Goal: Information Seeking & Learning: Check status

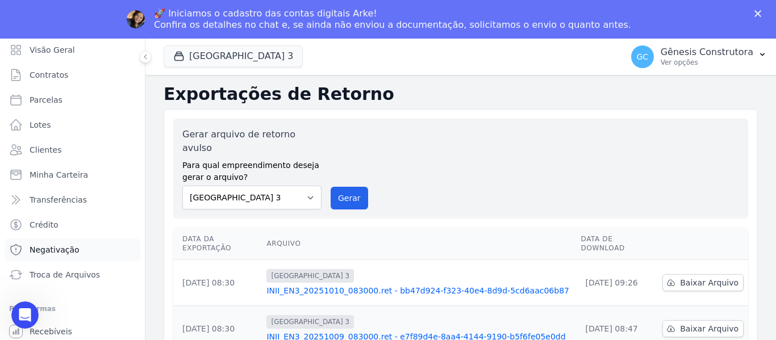
scroll to position [48, 0]
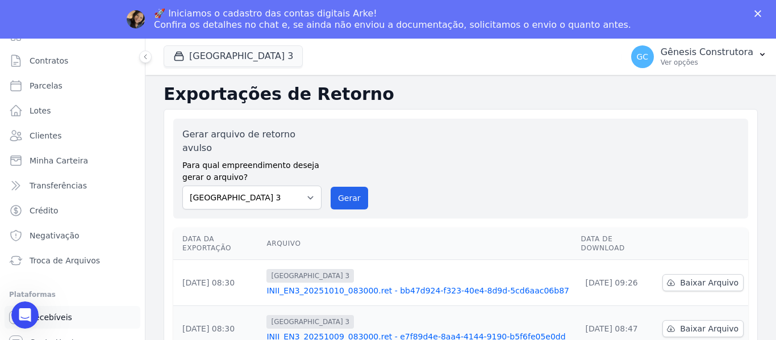
click at [80, 313] on link "Recebíveis" at bounding box center [73, 317] width 136 height 23
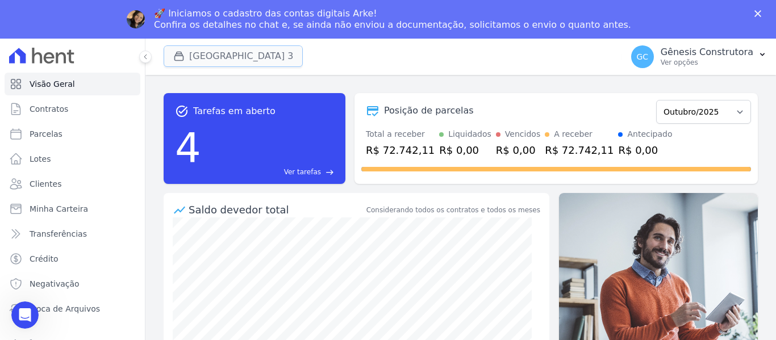
click at [249, 47] on button "[GEOGRAPHIC_DATA] 3" at bounding box center [233, 56] width 139 height 22
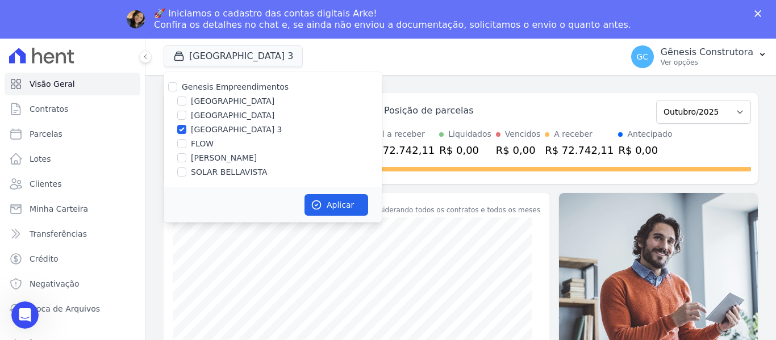
click at [241, 103] on label "[GEOGRAPHIC_DATA]" at bounding box center [232, 101] width 83 height 12
click at [186, 103] on input "[GEOGRAPHIC_DATA]" at bounding box center [181, 101] width 9 height 9
checkbox input "true"
click at [236, 129] on label "[GEOGRAPHIC_DATA] 3" at bounding box center [236, 130] width 91 height 12
click at [186, 129] on input "[GEOGRAPHIC_DATA] 3" at bounding box center [181, 129] width 9 height 9
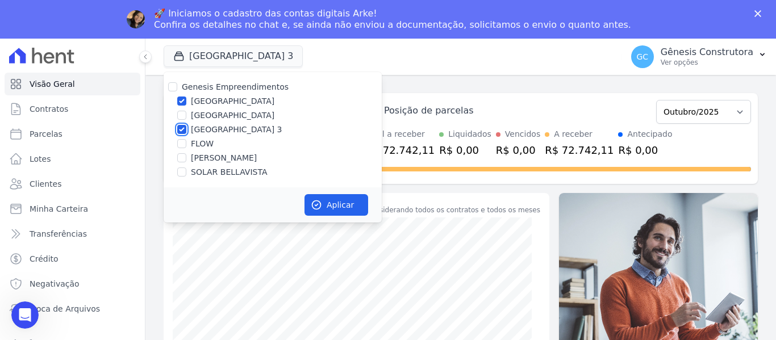
checkbox input "false"
click at [325, 203] on button "Aplicar" at bounding box center [336, 205] width 64 height 22
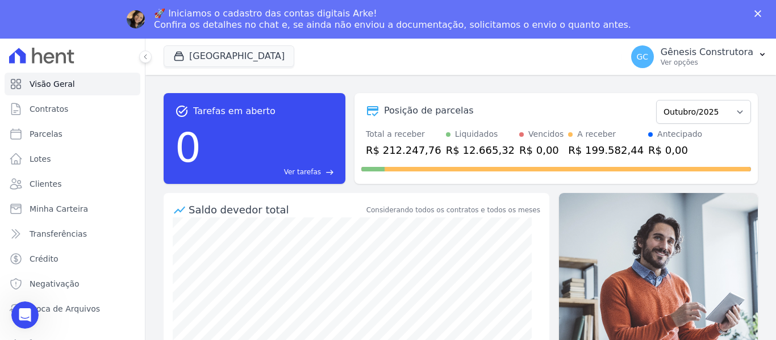
click at [715, 16] on div "🚀 Iniciamos o cadastro das contas digitais Arke! Confira os detalhes no chat e,…" at bounding box center [388, 20] width 776 height 30
click at [707, 53] on p "Gênesis Construtora" at bounding box center [706, 52] width 93 height 11
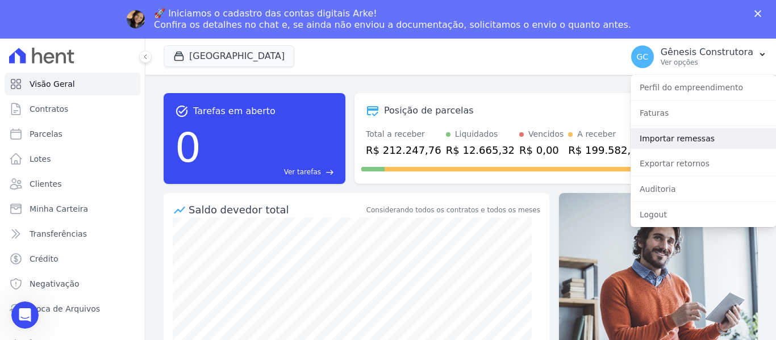
click at [692, 136] on link "Importar remessas" at bounding box center [702, 138] width 145 height 20
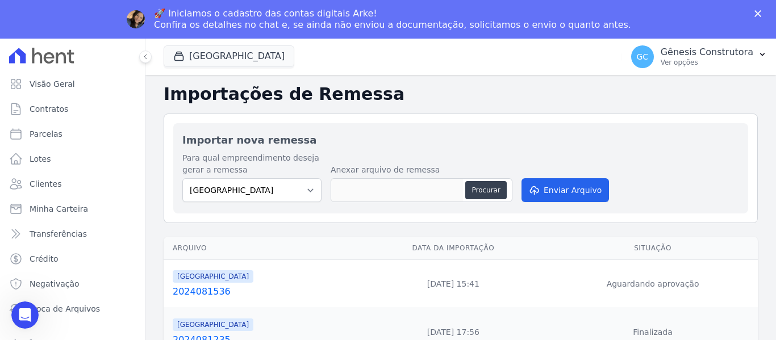
click at [689, 35] on div "🚀 Iniciamos o cadastro das contas digitais Arke! Confira os detalhes no chat e,…" at bounding box center [388, 19] width 776 height 39
click at [689, 62] on p "Ver opções" at bounding box center [706, 62] width 93 height 9
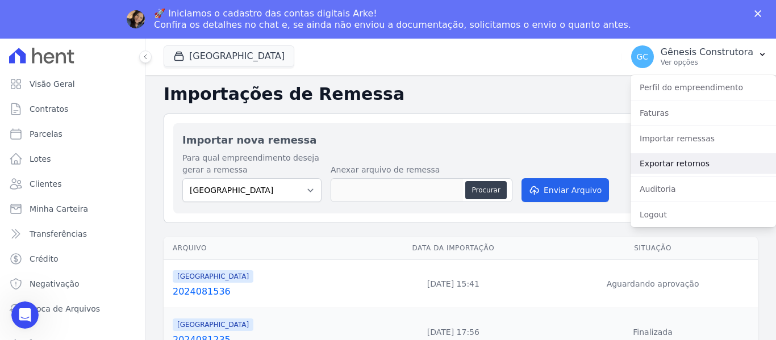
click at [681, 163] on link "Exportar retornos" at bounding box center [702, 163] width 145 height 20
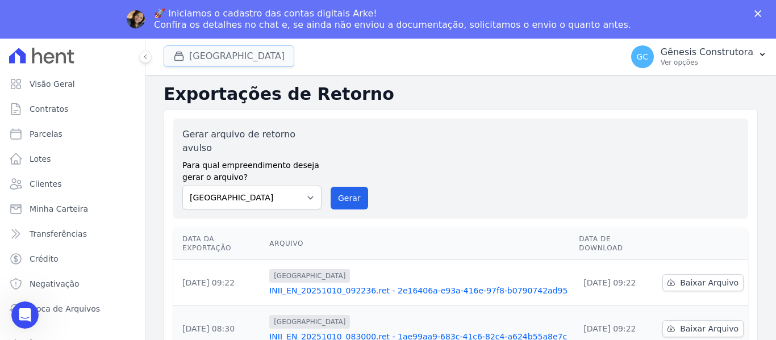
click at [218, 64] on button "[GEOGRAPHIC_DATA]" at bounding box center [229, 56] width 131 height 22
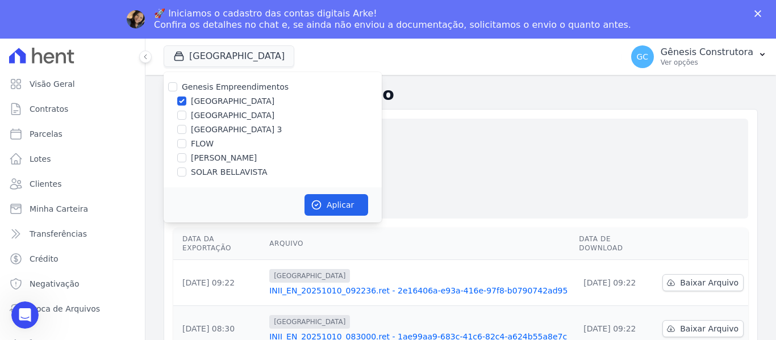
click at [439, 174] on div "Gerar arquivo de retorno avulso Para qual empreendimento deseja gerar o arquivo…" at bounding box center [460, 169] width 556 height 82
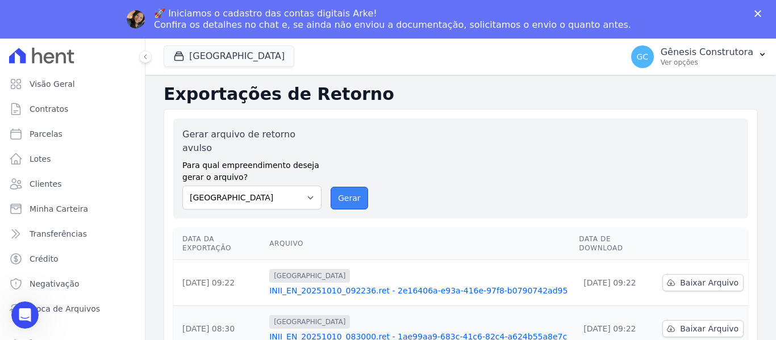
click at [338, 187] on button "Gerar" at bounding box center [348, 198] width 37 height 23
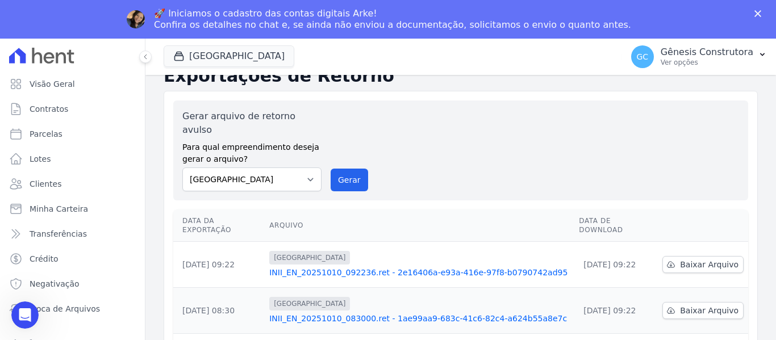
click at [710, 74] on div "GC Gênesis Construtora Ver opções Perfil do empreendimento Faturas Importar rem…" at bounding box center [699, 57] width 154 height 36
click at [705, 67] on div "GC Gênesis Construtora Ver opções" at bounding box center [692, 56] width 122 height 23
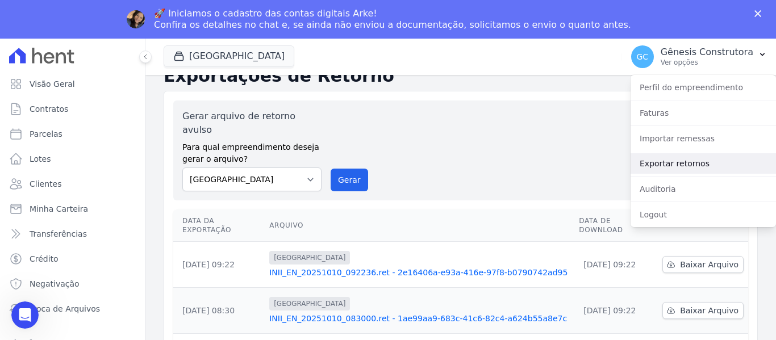
click at [707, 168] on link "Exportar retornos" at bounding box center [702, 163] width 145 height 20
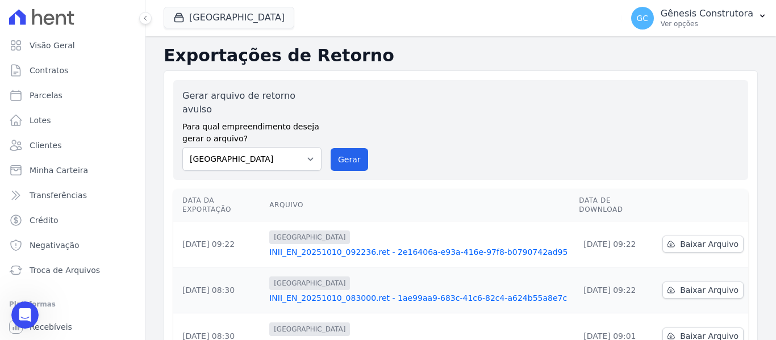
scroll to position [0, 0]
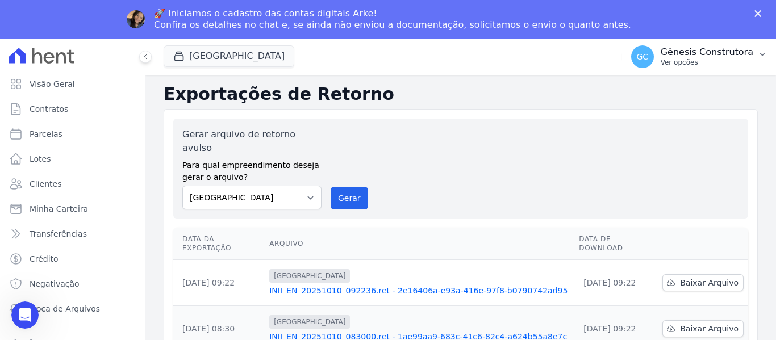
click at [717, 48] on p "Gênesis Construtora" at bounding box center [706, 52] width 93 height 11
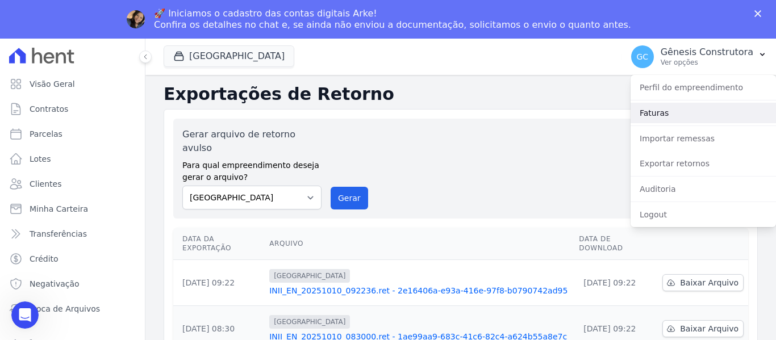
click at [678, 116] on link "Faturas" at bounding box center [702, 113] width 145 height 20
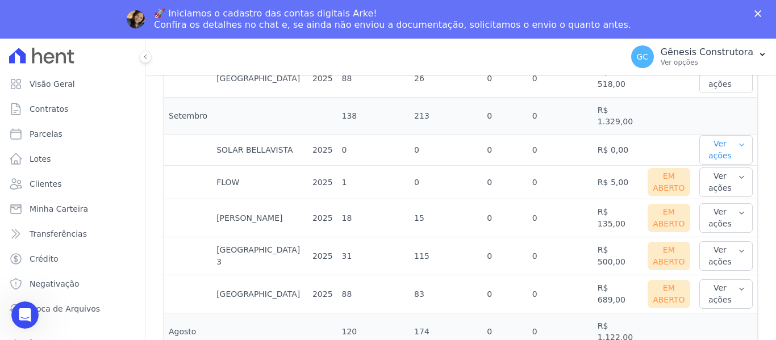
scroll to position [568, 0]
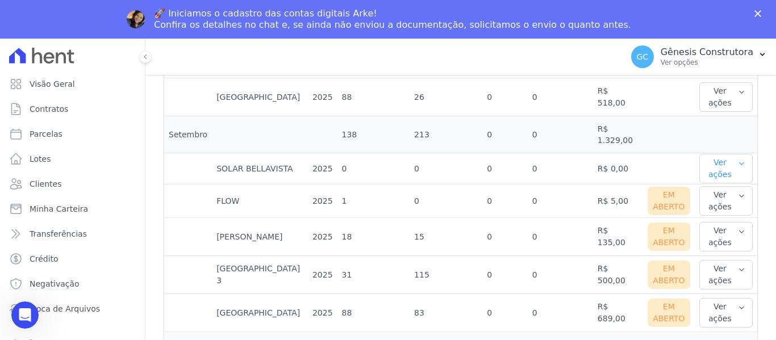
click at [728, 154] on button "Ver ações" at bounding box center [725, 169] width 53 height 30
click at [726, 186] on link "Ver detalhes" at bounding box center [728, 192] width 50 height 12
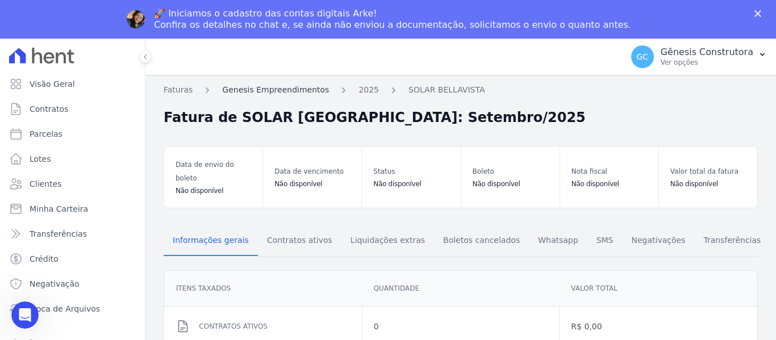
click at [274, 89] on link "Genesis Empreendimentos" at bounding box center [275, 90] width 107 height 12
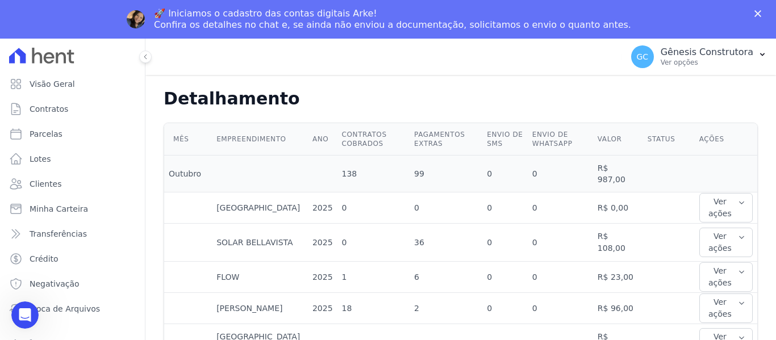
scroll to position [341, 0]
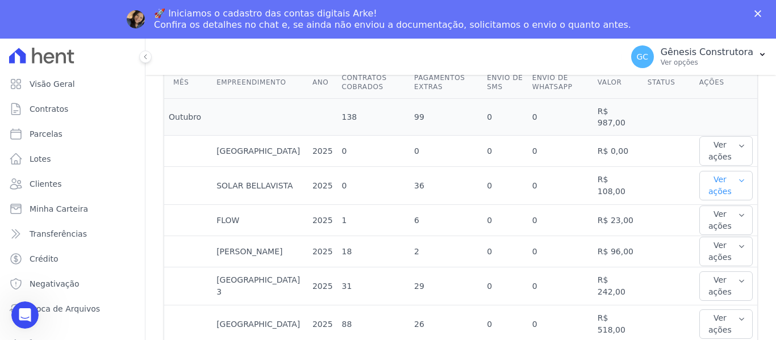
click at [710, 171] on button "Ver ações" at bounding box center [725, 186] width 53 height 30
click at [721, 203] on link "Ver detalhes" at bounding box center [728, 209] width 50 height 12
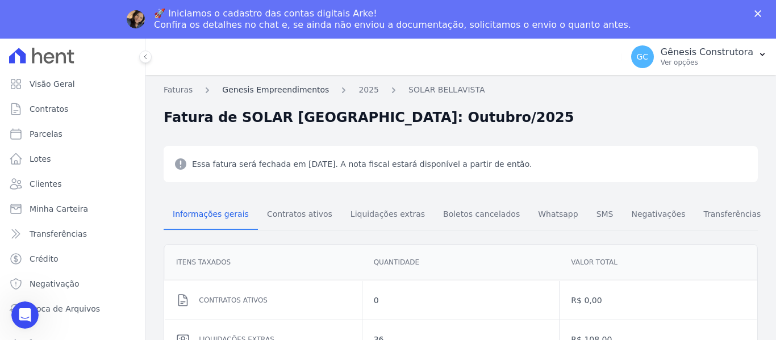
click at [238, 91] on link "Genesis Empreendimentos" at bounding box center [275, 90] width 107 height 12
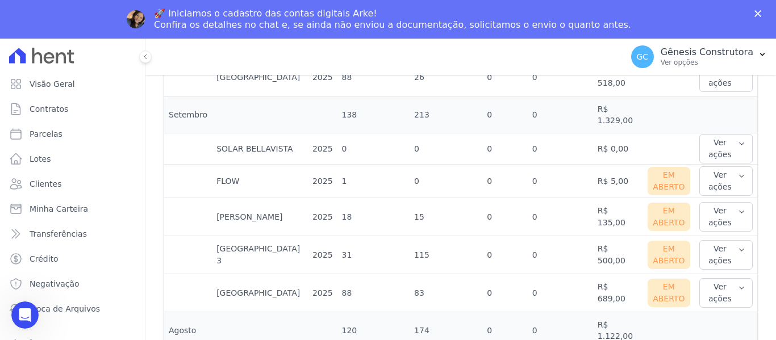
scroll to position [568, 0]
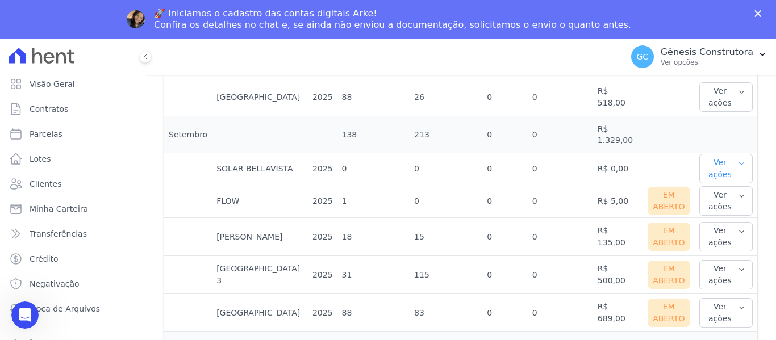
click at [731, 154] on button "Ver ações" at bounding box center [725, 169] width 53 height 30
click at [729, 183] on div "Ver detalhes" at bounding box center [728, 191] width 59 height 16
click at [728, 186] on link "Ver detalhes" at bounding box center [728, 192] width 50 height 12
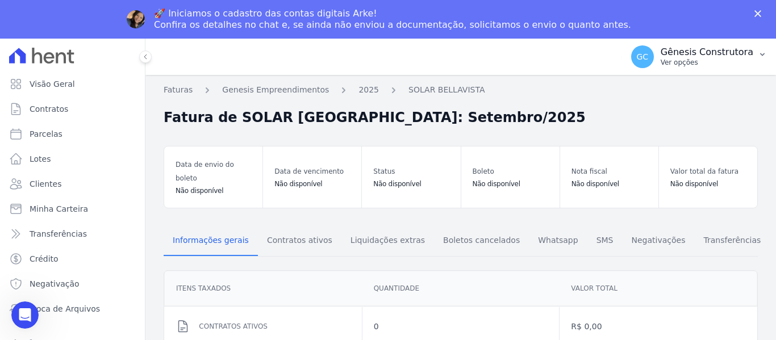
click at [714, 43] on button "GC Gênesis Construtora Ver opções" at bounding box center [699, 57] width 154 height 32
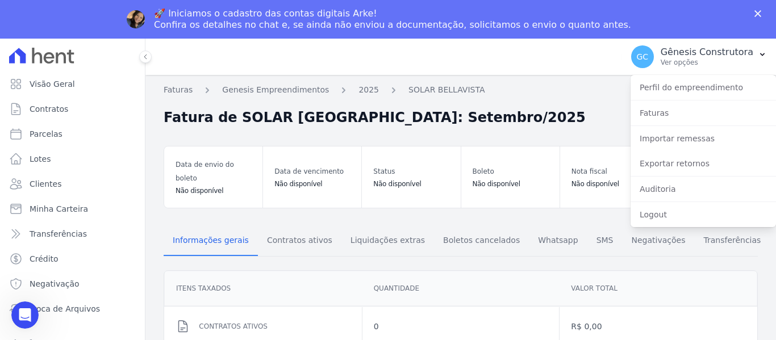
drag, startPoint x: 464, startPoint y: 125, endPoint x: 439, endPoint y: 128, distance: 25.2
click at [458, 124] on div "Fatura de SOLAR [GEOGRAPHIC_DATA]: Setembro/2025" at bounding box center [461, 117] width 594 height 20
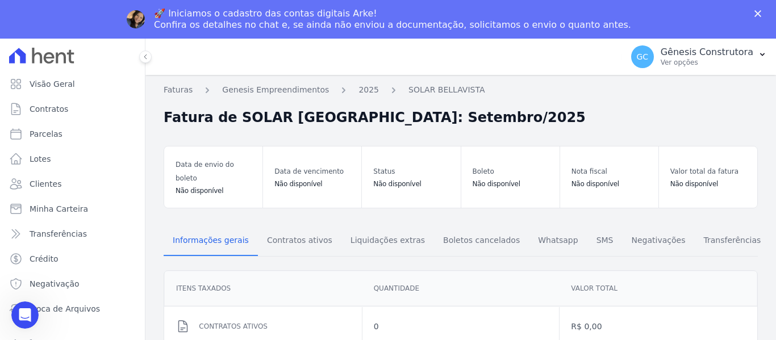
click at [294, 122] on h2 "Fatura de SOLAR [GEOGRAPHIC_DATA]: Setembro/2025" at bounding box center [375, 117] width 422 height 20
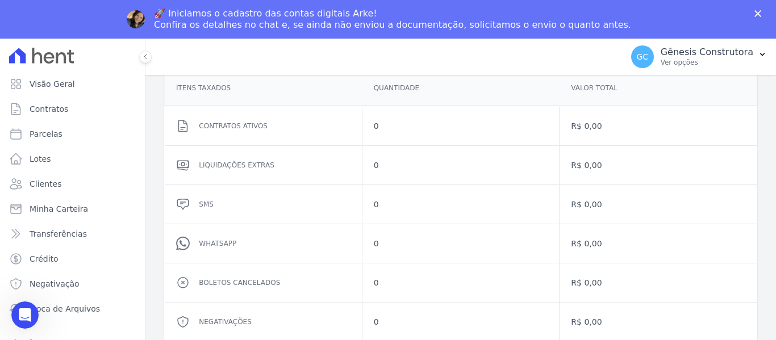
scroll to position [227, 0]
